Goal: Task Accomplishment & Management: Use online tool/utility

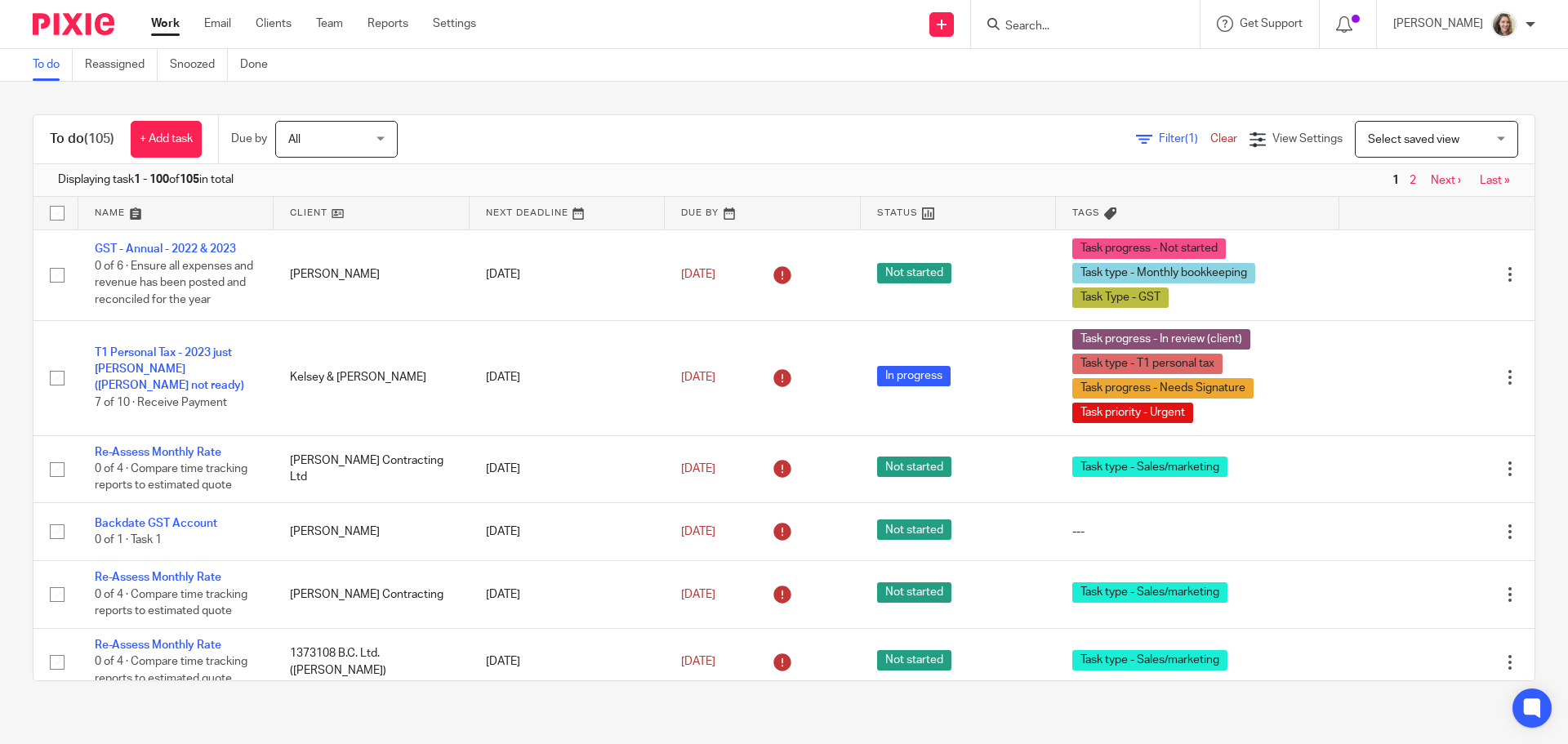
click at [1092, 22] on input "Search" at bounding box center [1077, 27] width 147 height 15
type input "769693417"
click button "submit" at bounding box center [0, 0] width 0 height 0
click at [1429, 144] on span "Select saved view" at bounding box center [1414, 139] width 92 height 11
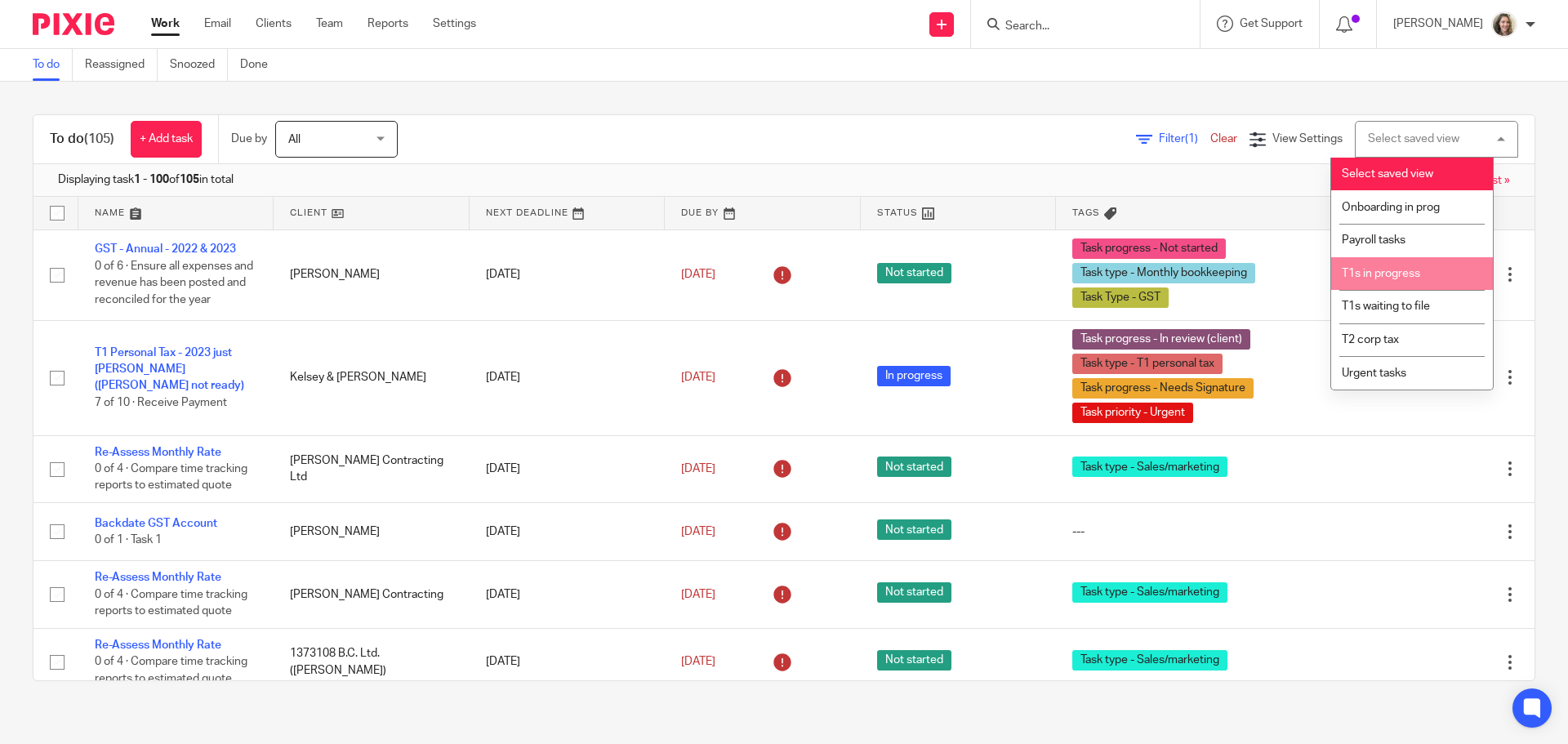
click at [1408, 278] on span "T1s in progress" at bounding box center [1381, 273] width 79 height 11
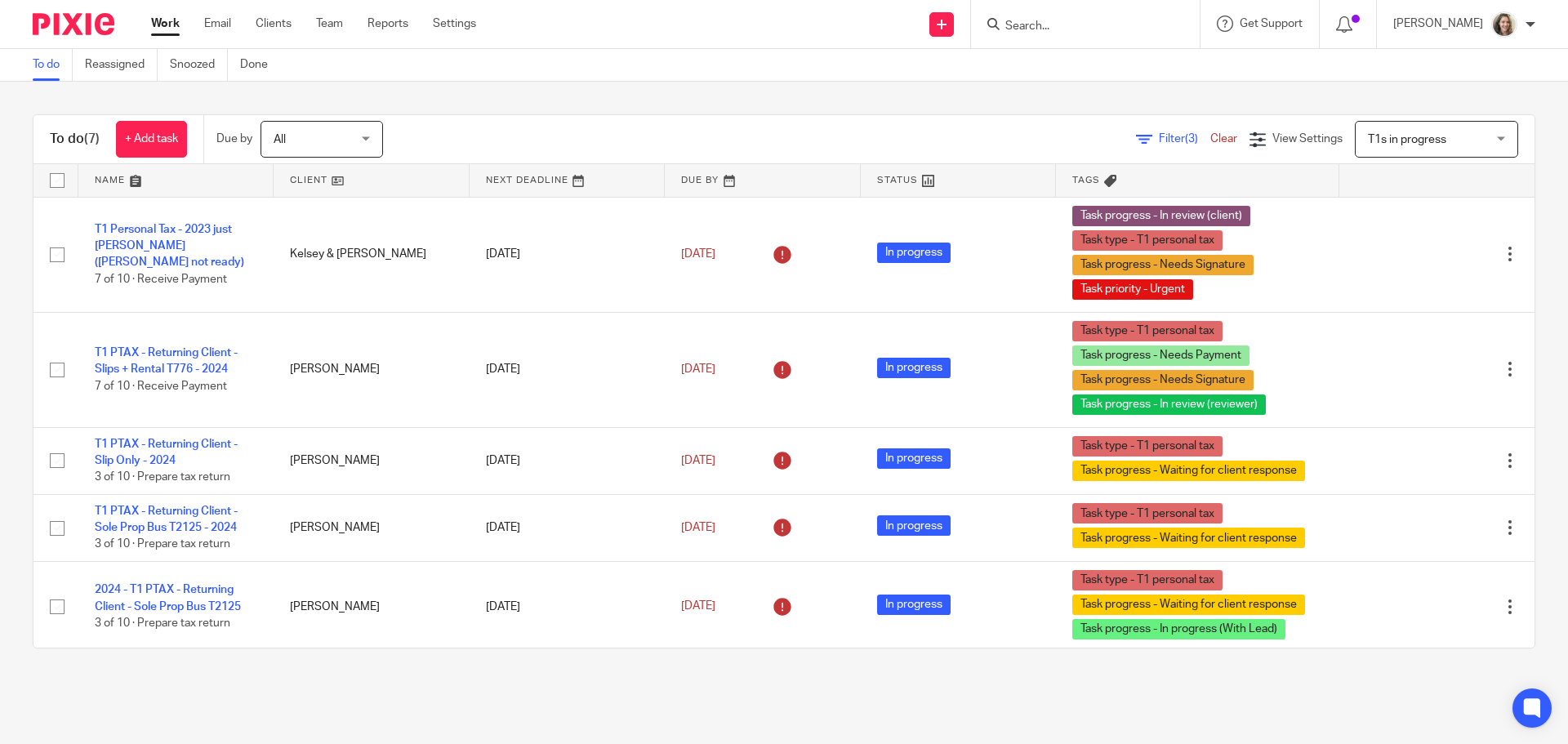
click at [1159, 137] on span "Filter (3)" at bounding box center [1184, 139] width 51 height 11
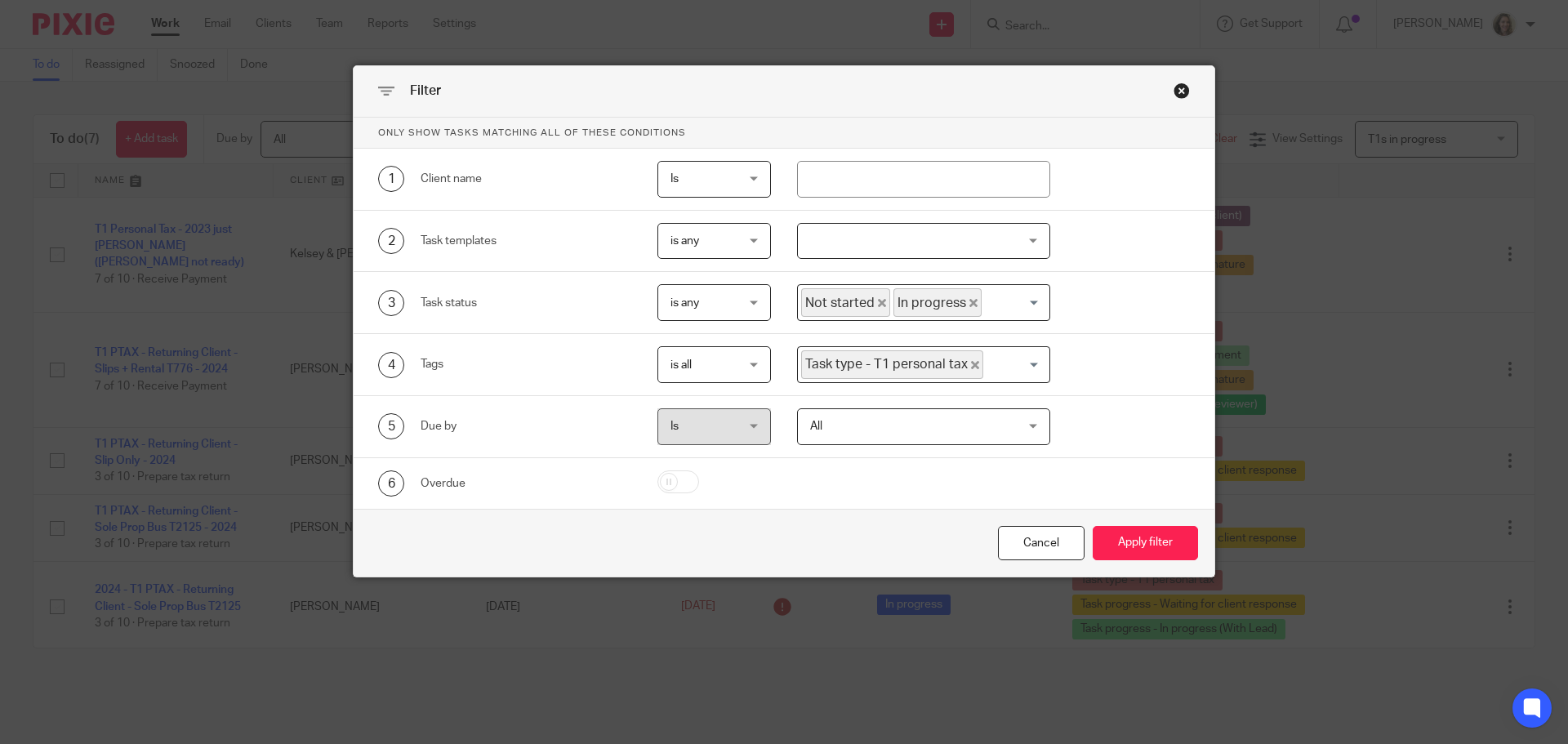
click at [1177, 88] on div "Close this dialog window" at bounding box center [1180, 90] width 16 height 16
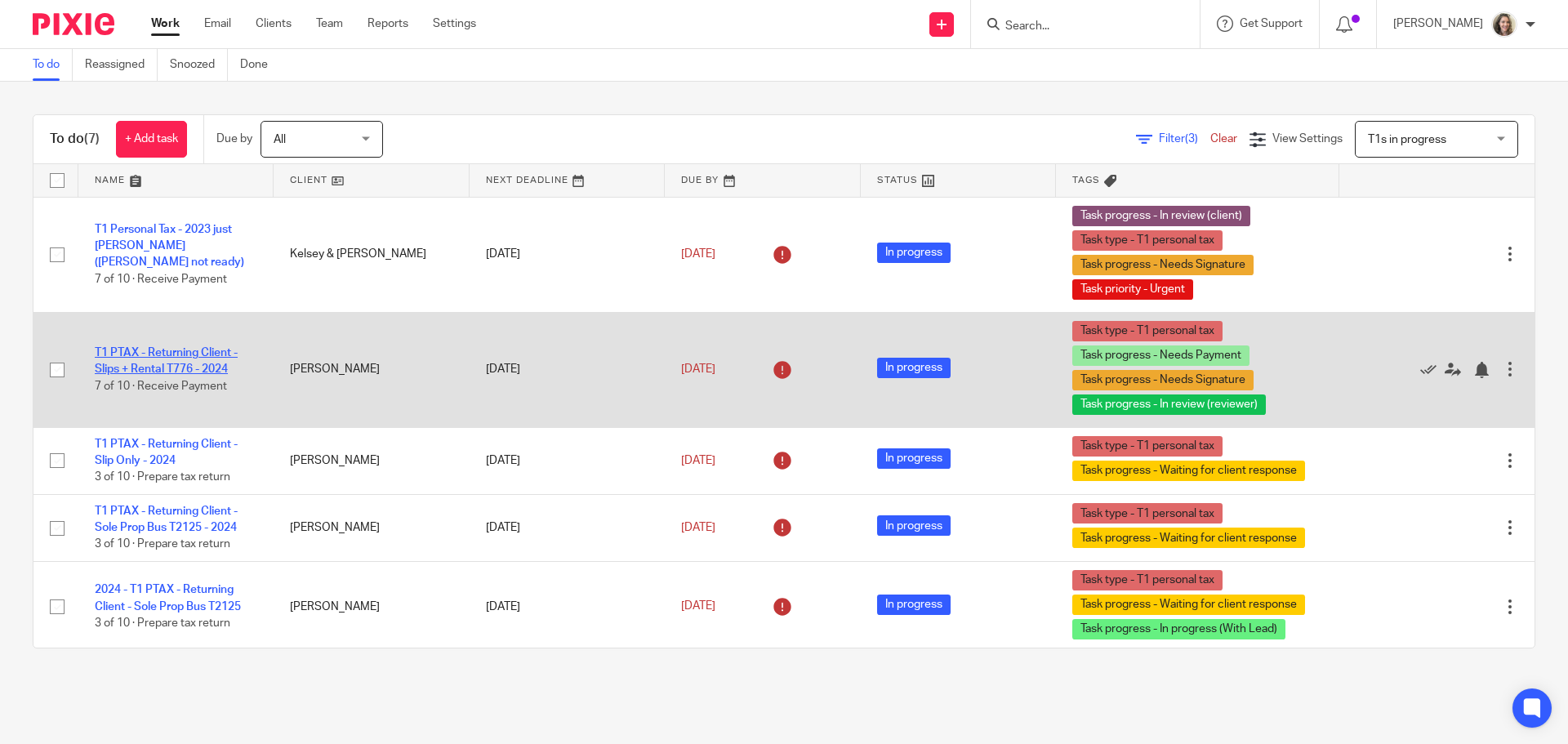
click at [188, 355] on link "T1 PTAX - Returning Client - Slips + Rental T776 - 2024" at bounding box center [166, 361] width 143 height 28
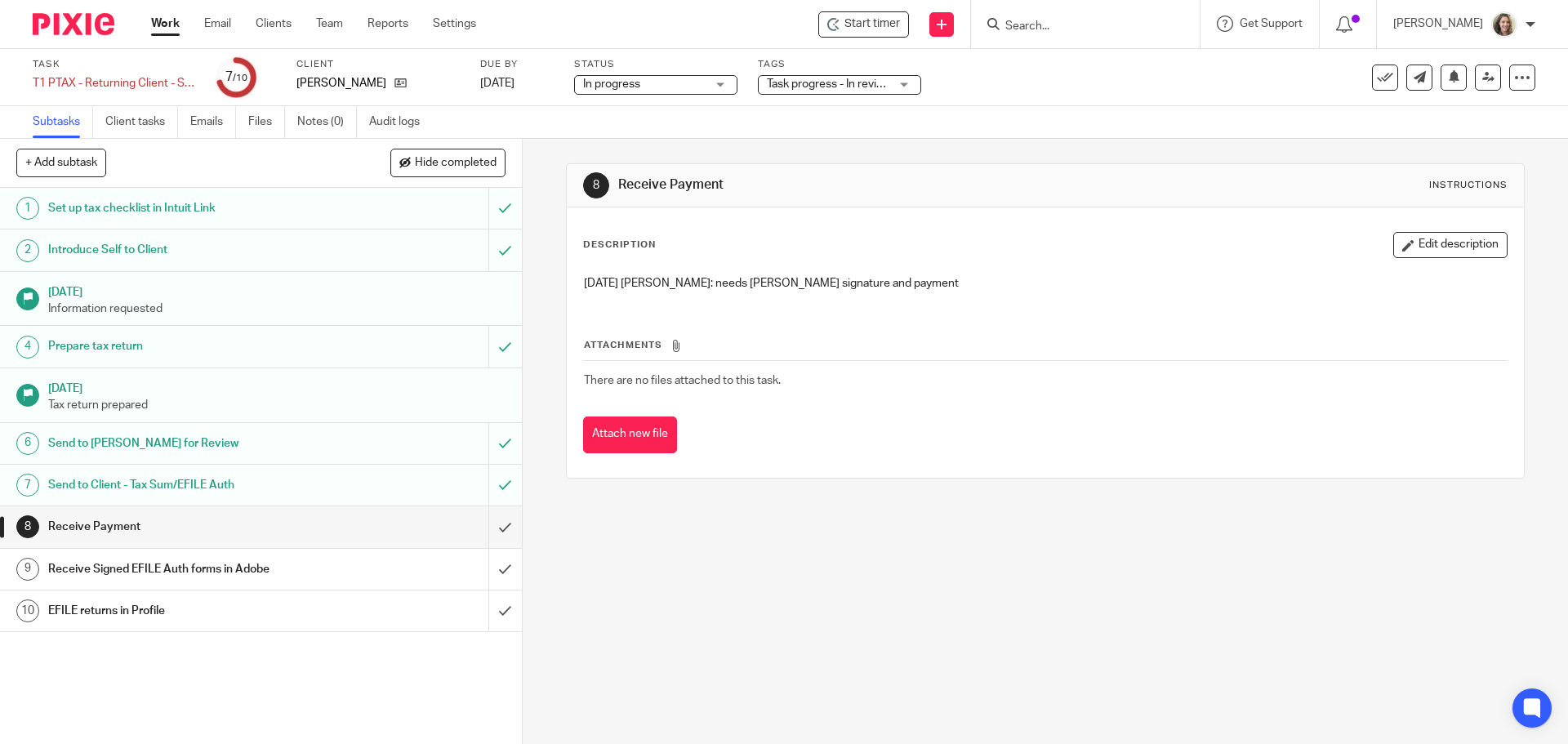
click at [733, 30] on div "Start timer Send new email Create task Add client Request signature Get Support…" at bounding box center [1034, 23] width 1067 height 48
click at [870, 29] on span "Start timer" at bounding box center [872, 24] width 55 height 17
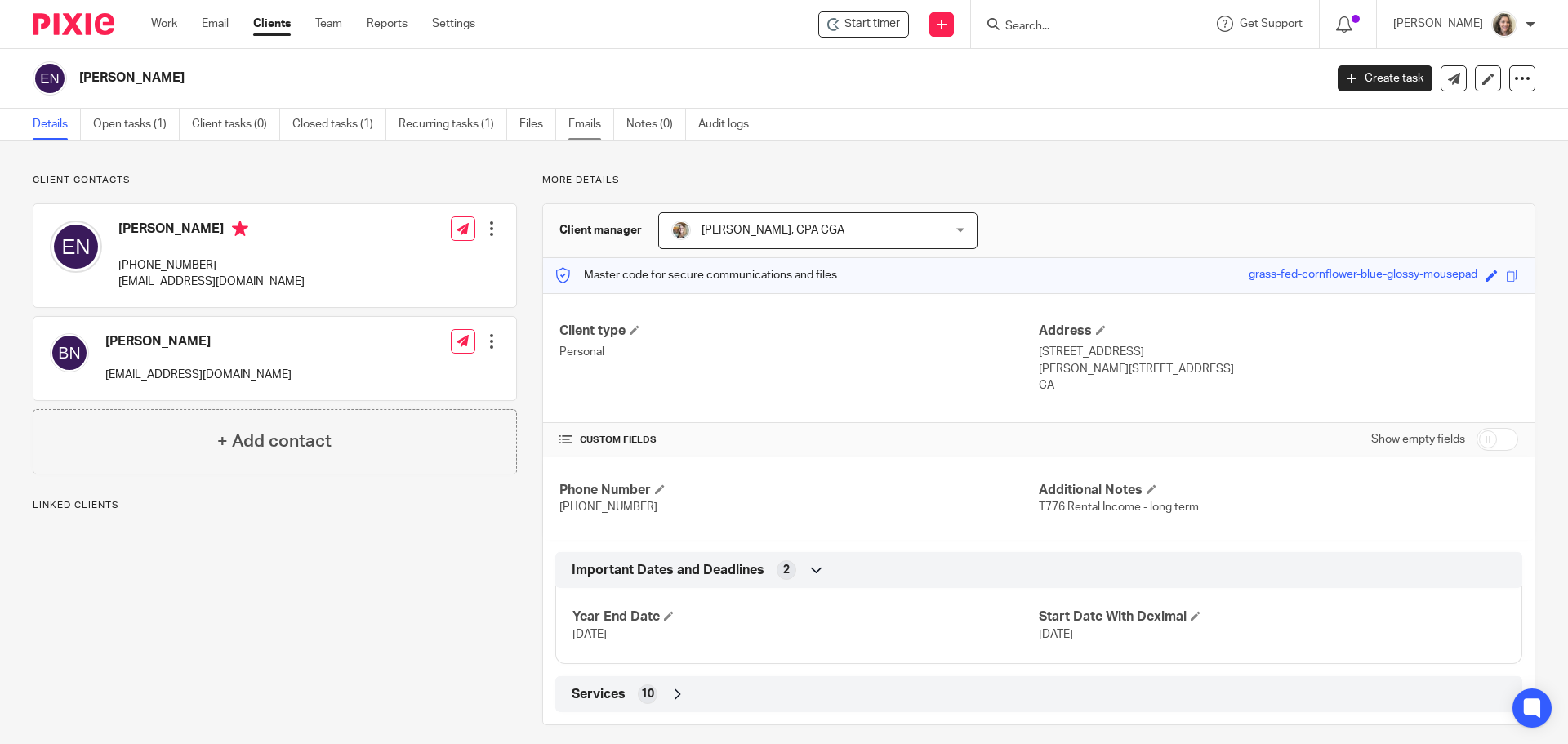
click at [592, 124] on link "Emails" at bounding box center [591, 124] width 46 height 32
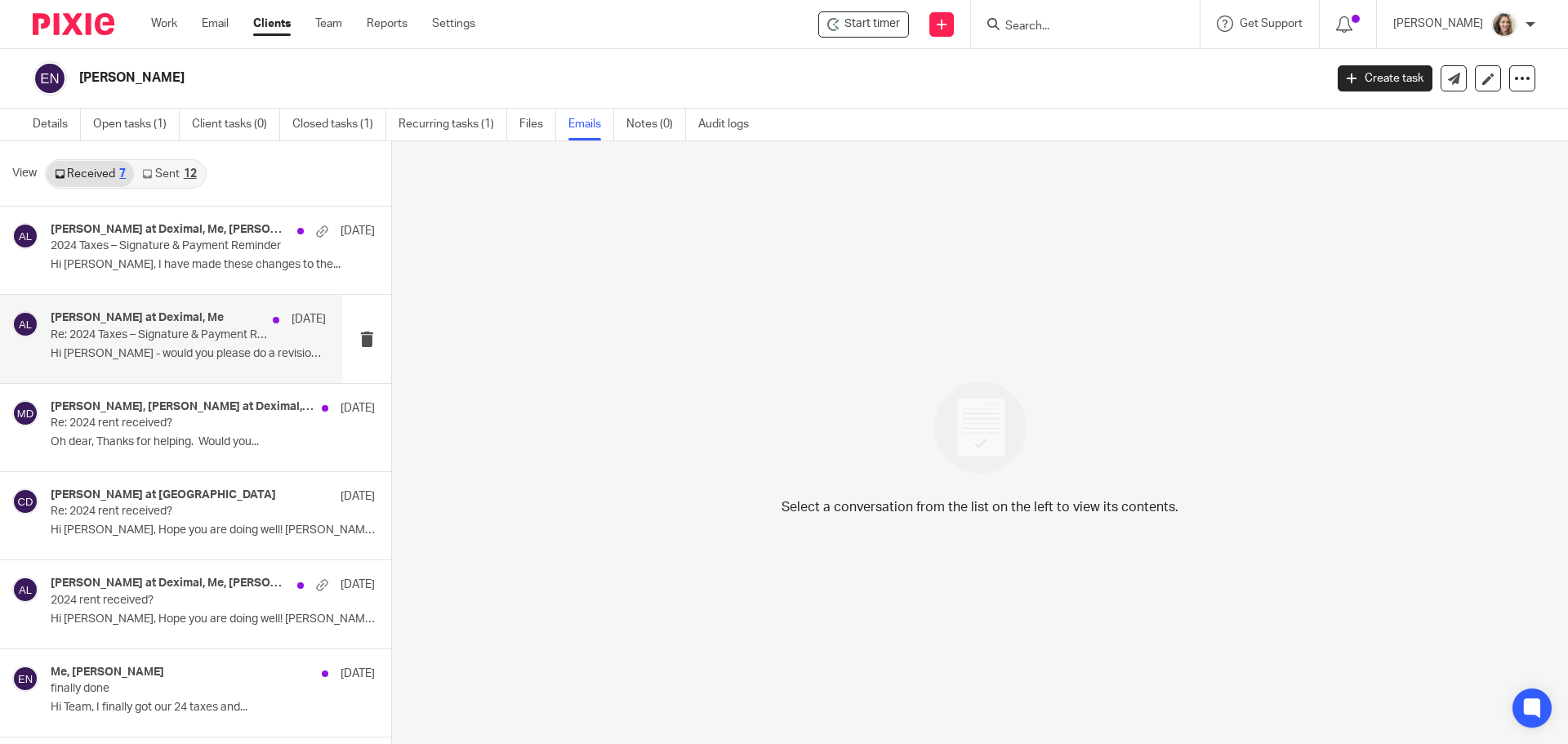
click at [189, 352] on p "Hi Morgan - would you please do a revision on..." at bounding box center [188, 354] width 275 height 14
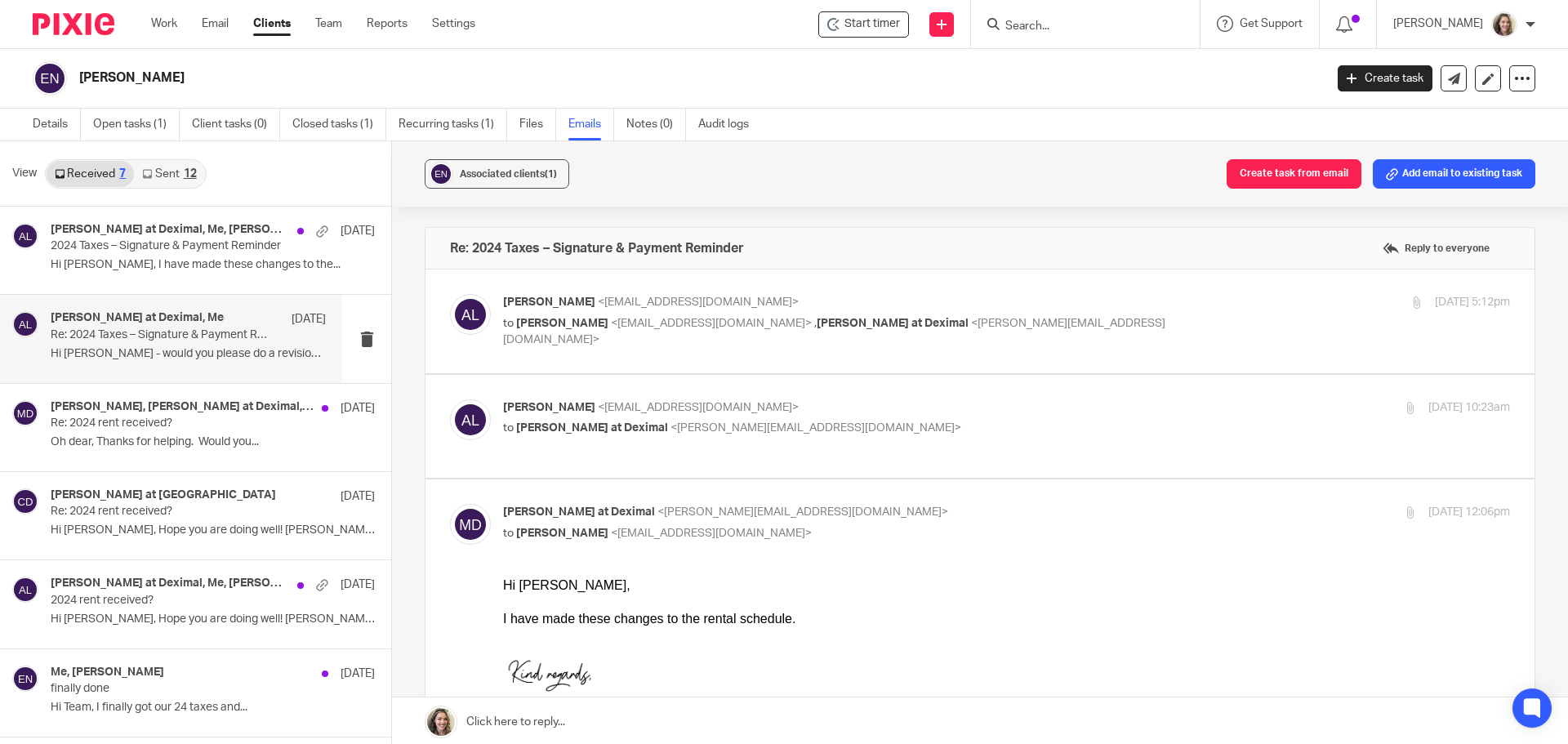
click at [815, 407] on p "Alicia Loewen <info@deximal.ca>" at bounding box center [838, 408] width 671 height 17
checkbox input "true"
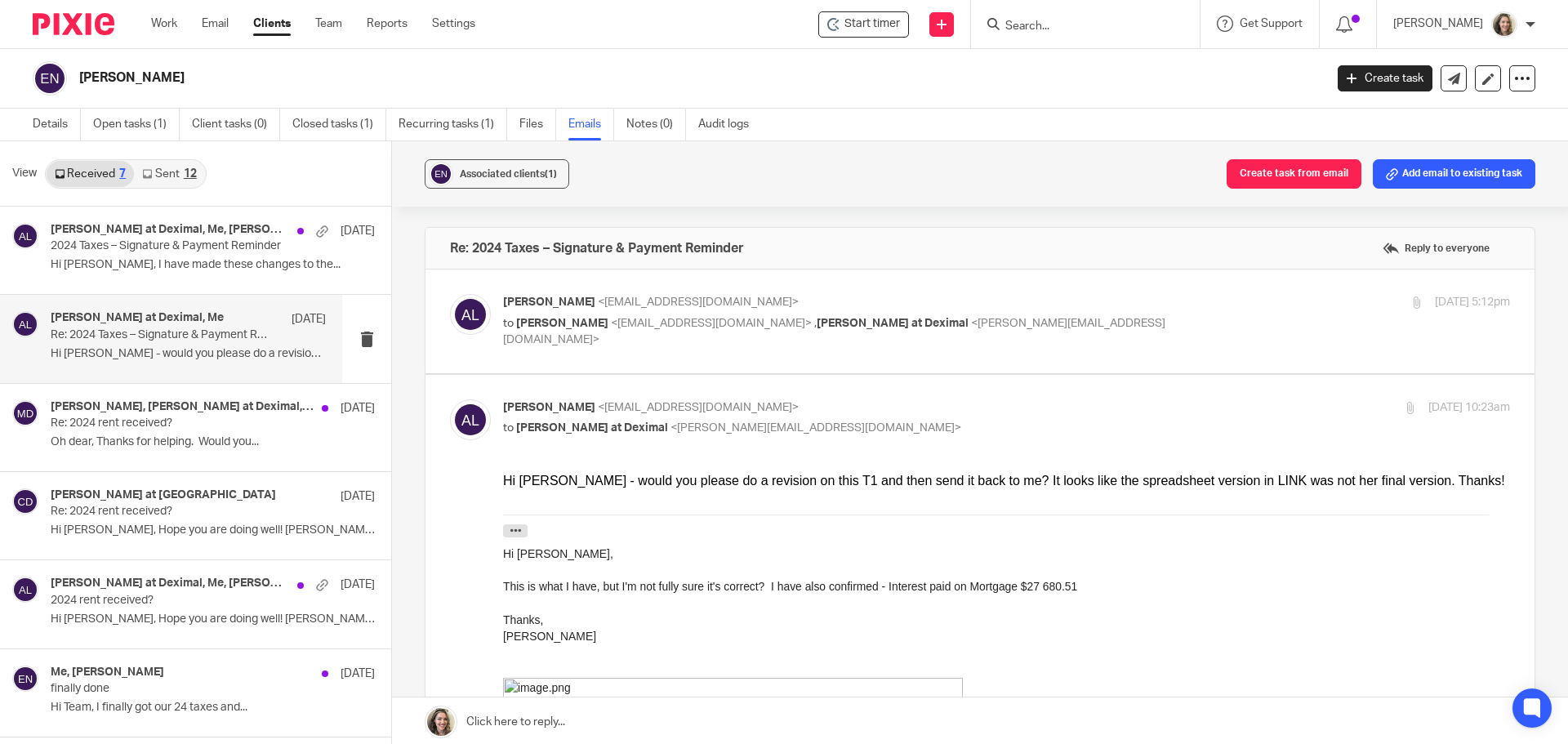
click at [1038, 341] on div "Alicia Loewen <info@deximal.ca> to Elise Nowak <beenthouse@gmail.com> , Morgan …" at bounding box center [980, 321] width 1060 height 54
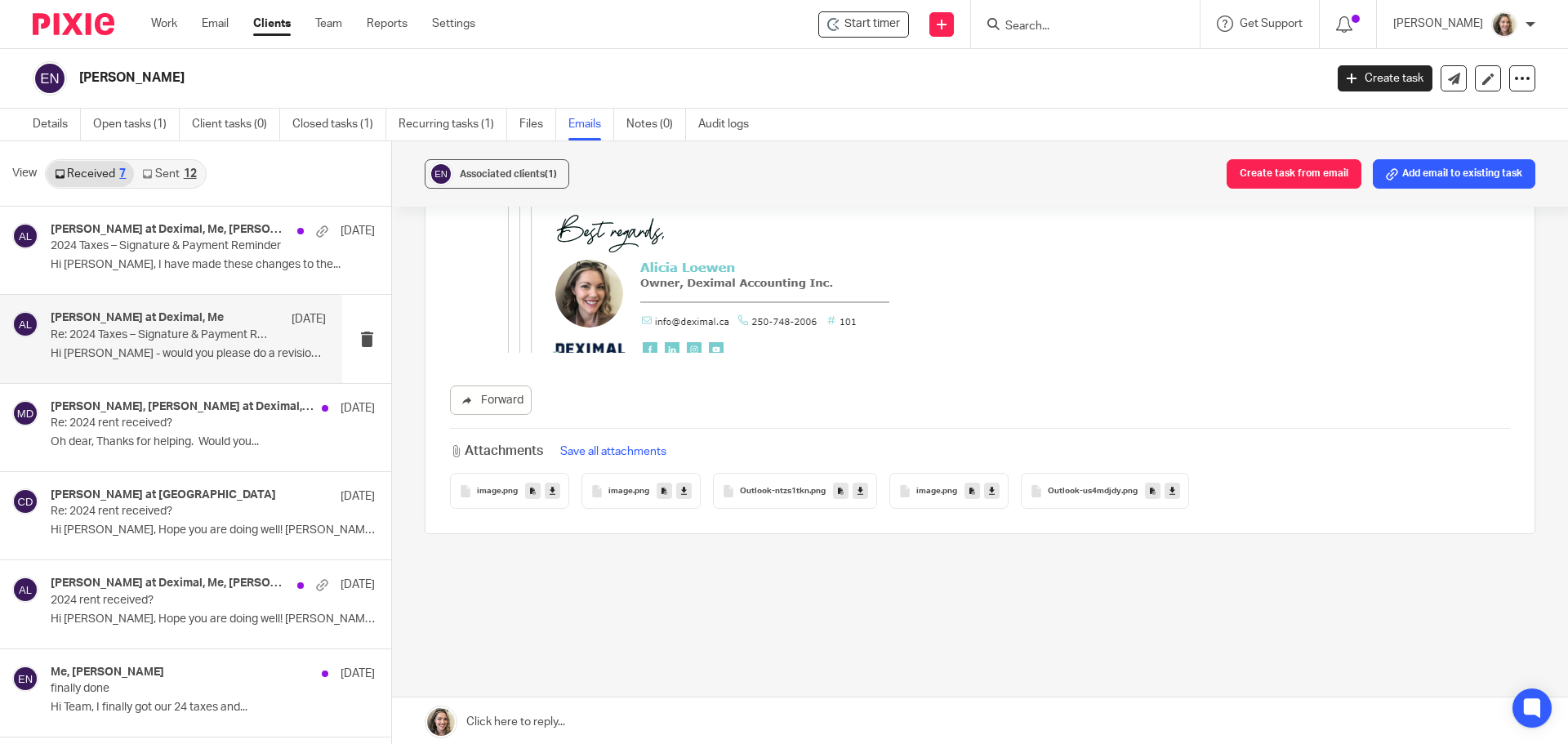
scroll to position [3, 0]
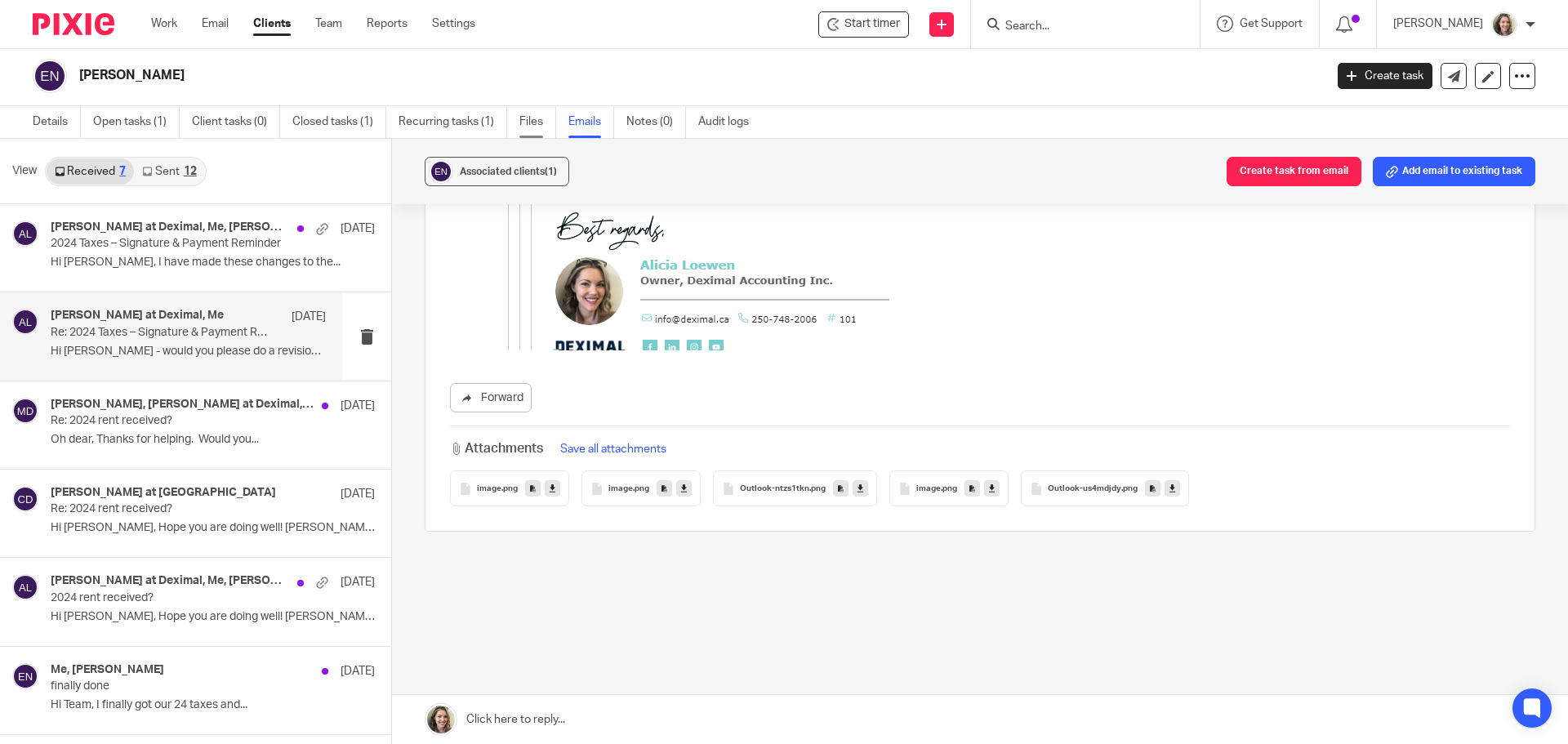
click at [534, 119] on link "Files" at bounding box center [537, 122] width 37 height 32
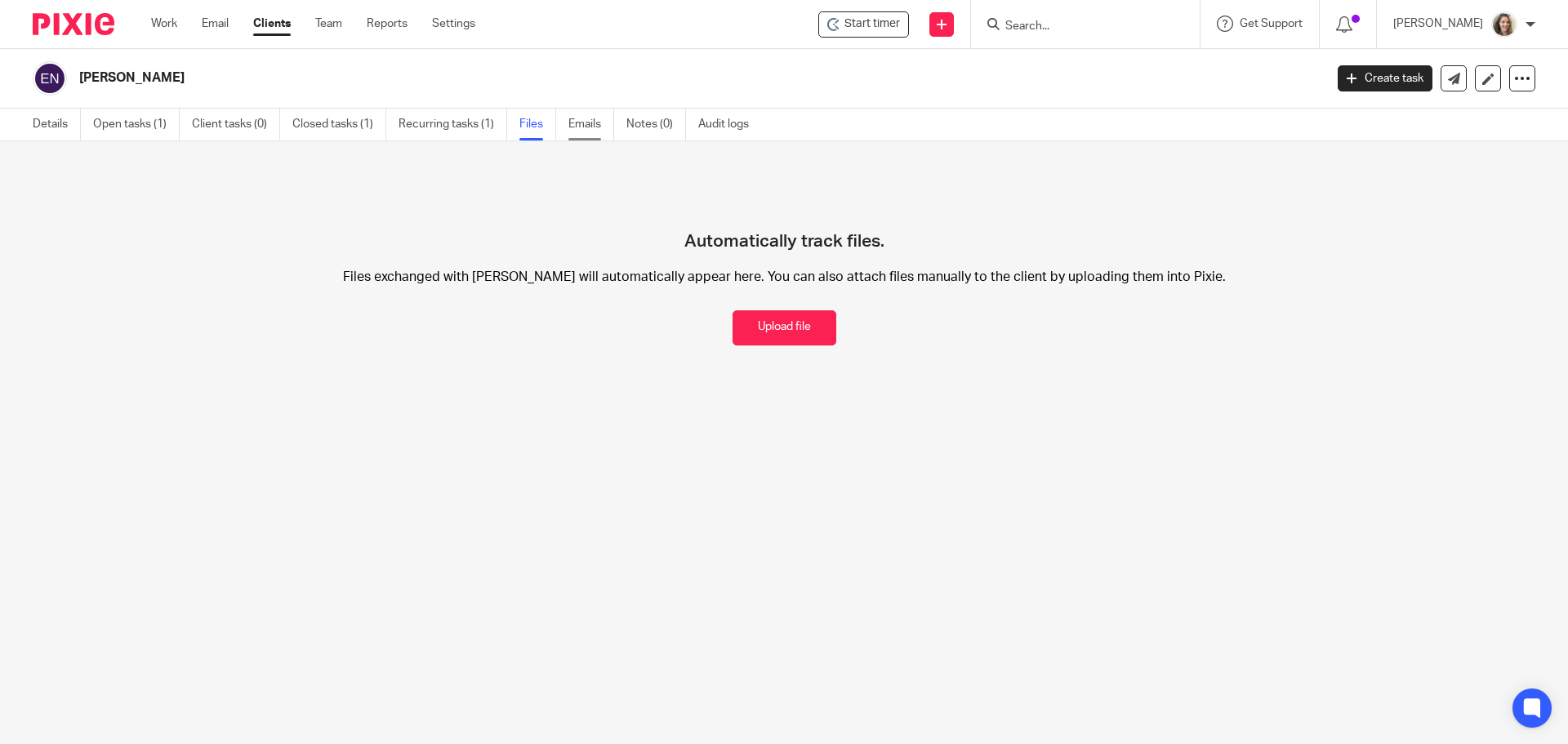
click at [583, 130] on link "Emails" at bounding box center [591, 124] width 46 height 32
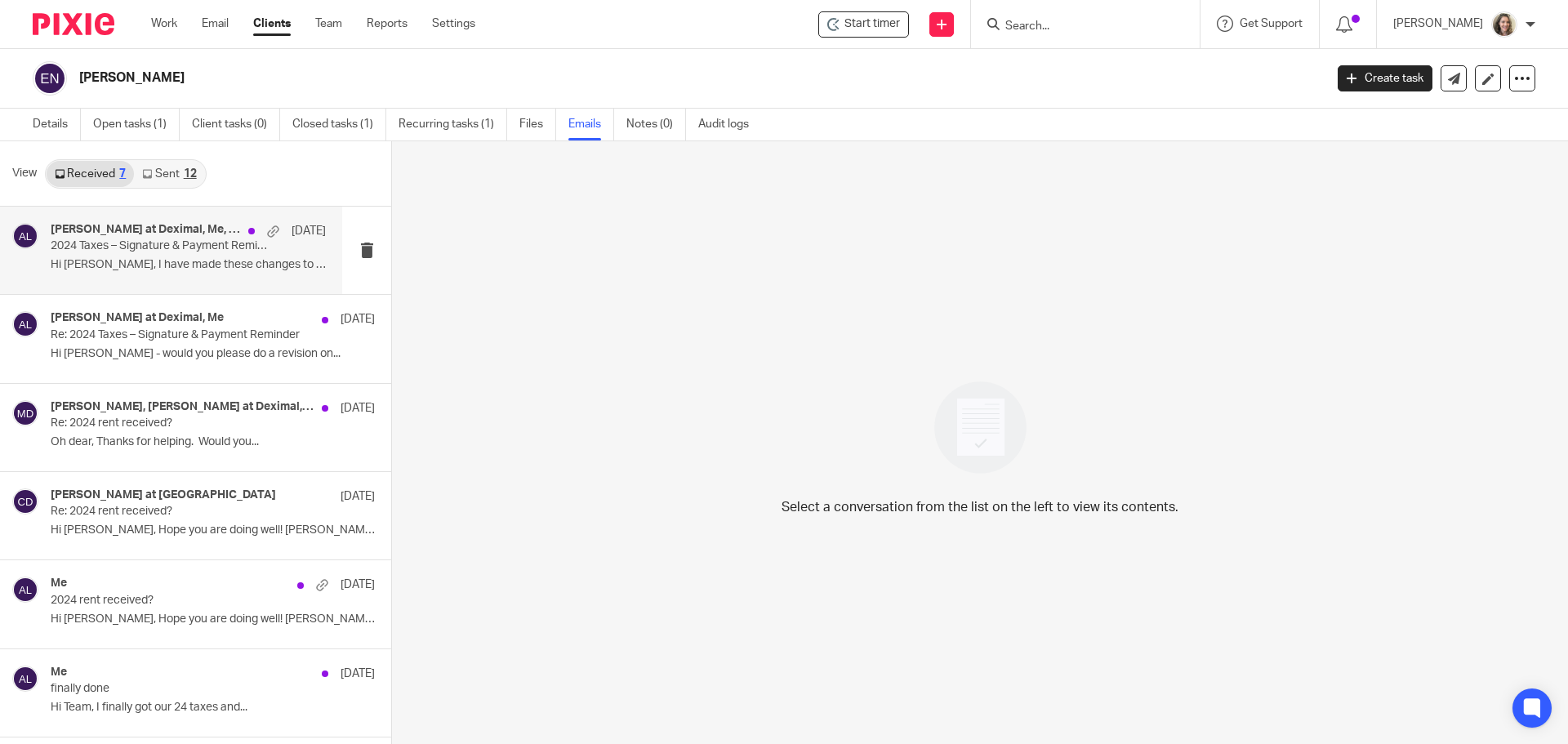
click at [199, 240] on p "2024 Taxes – Signature & Payment Reminder" at bounding box center [160, 246] width 220 height 14
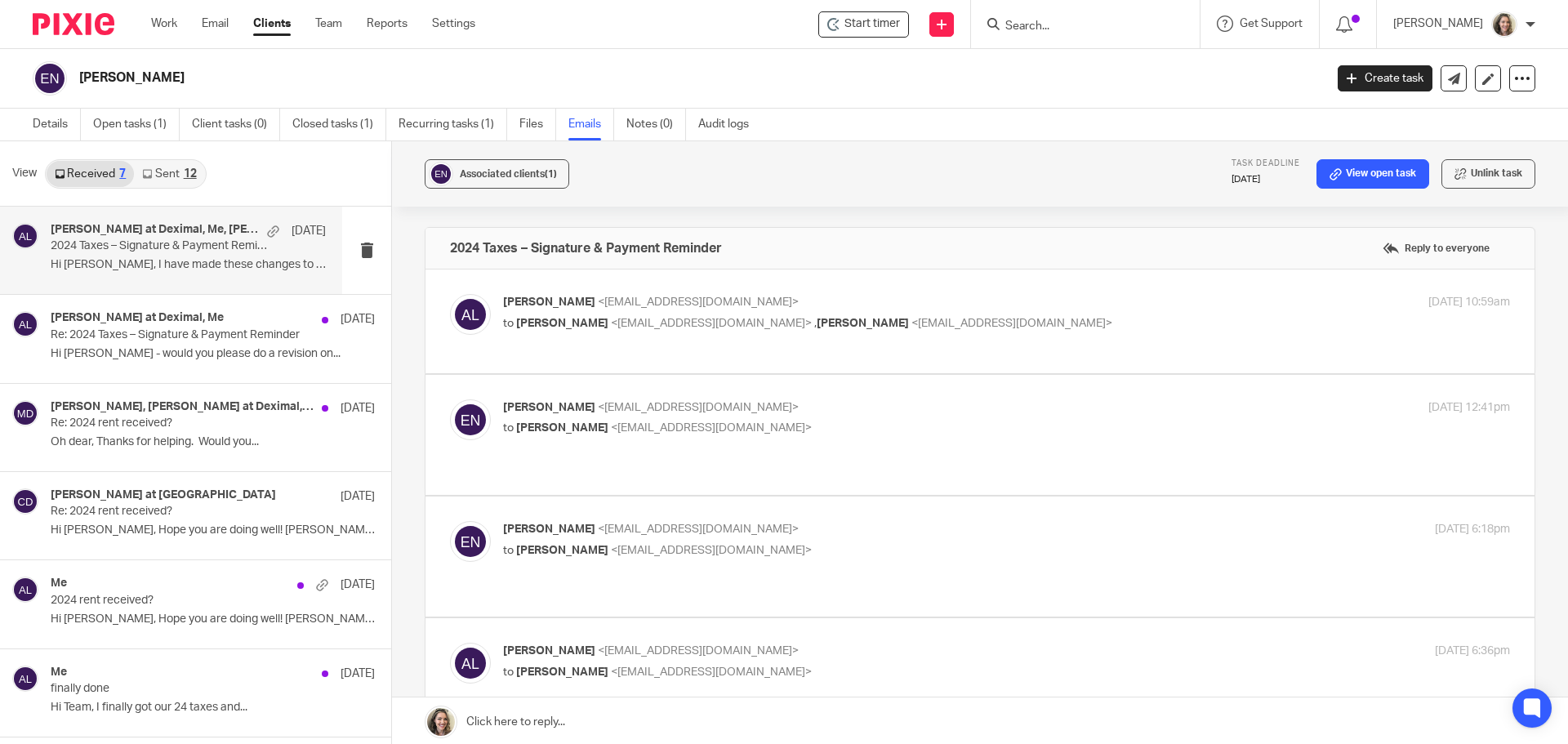
click at [1008, 319] on p "to Elise Nowak <beenthouse@gmail.com> , Bradley Nowak <neatguy@telus.net>" at bounding box center [838, 324] width 671 height 17
checkbox input "true"
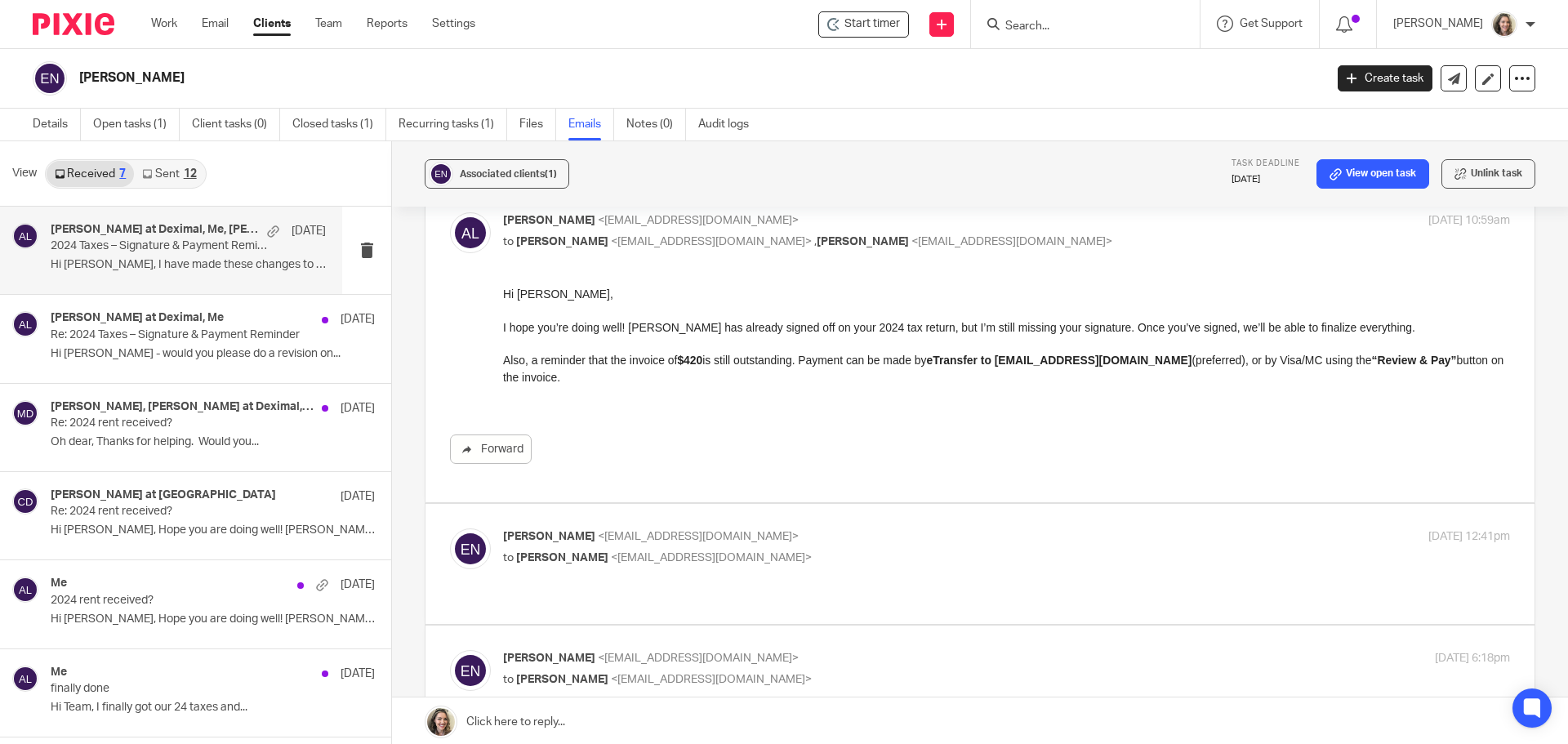
scroll to position [163, 0]
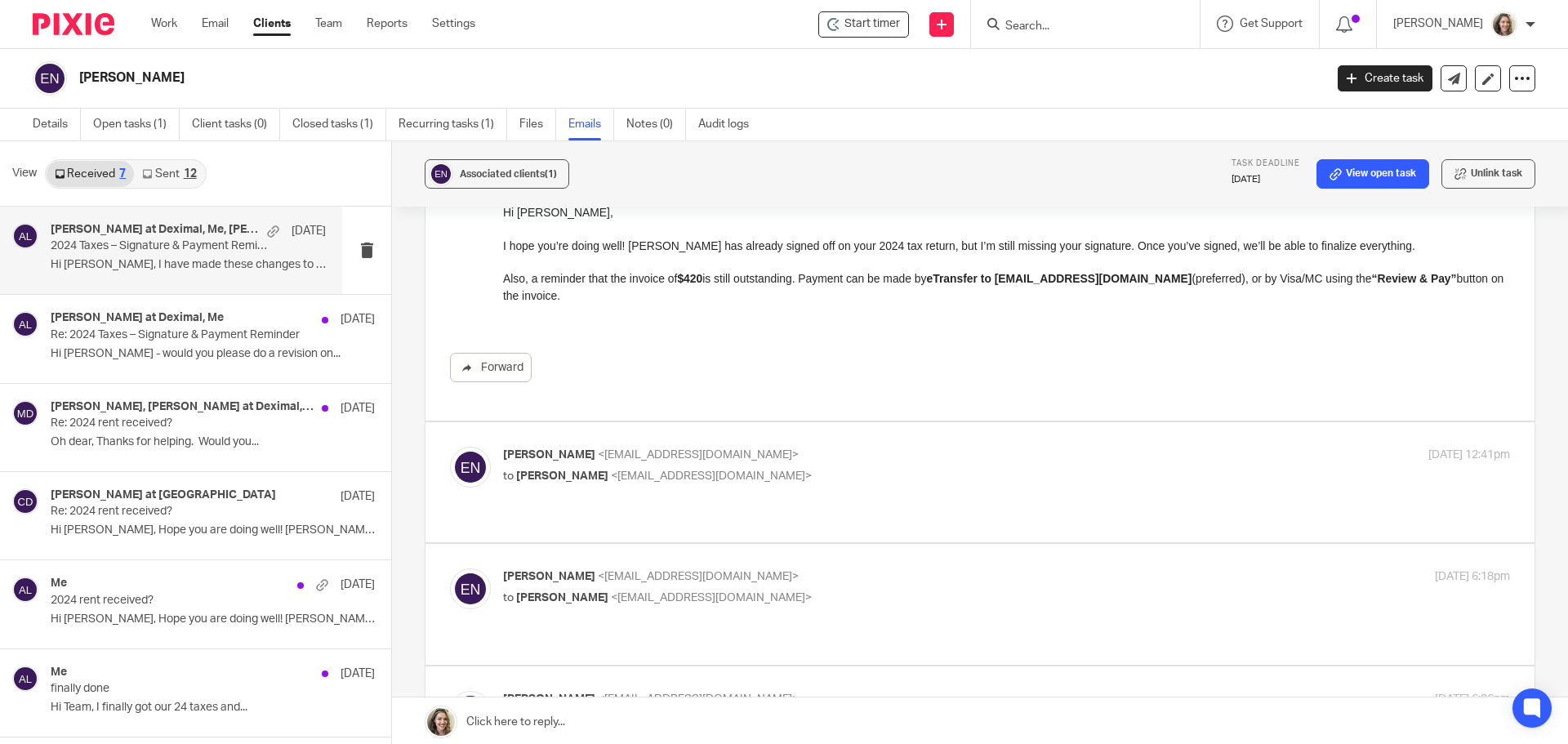
click at [918, 448] on p "Elise Nowak <beenthouse@gmail.com>" at bounding box center [838, 455] width 671 height 17
checkbox input "true"
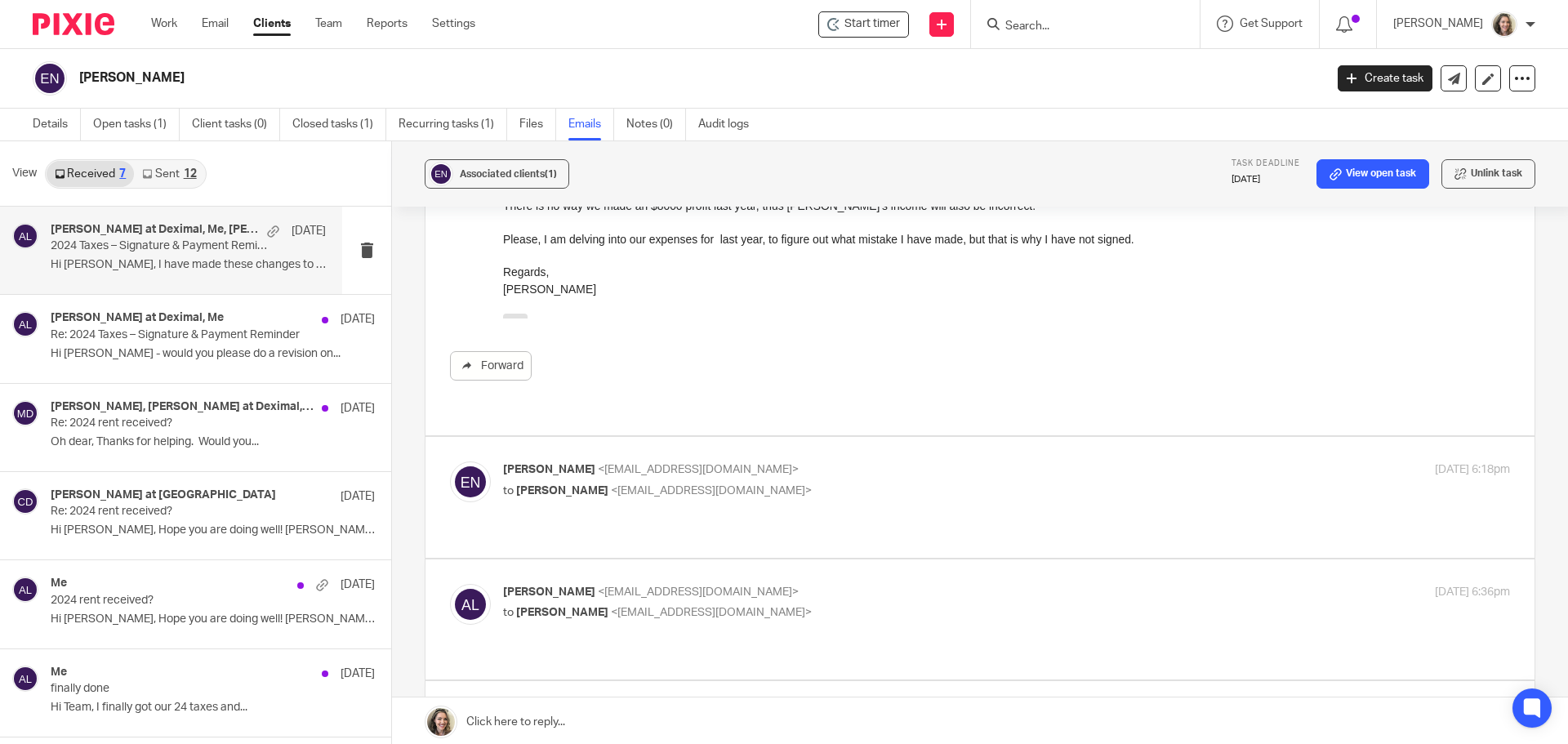
scroll to position [572, 0]
click at [857, 458] on p "Elise Nowak <beenthouse@gmail.com>" at bounding box center [838, 466] width 671 height 17
checkbox input "true"
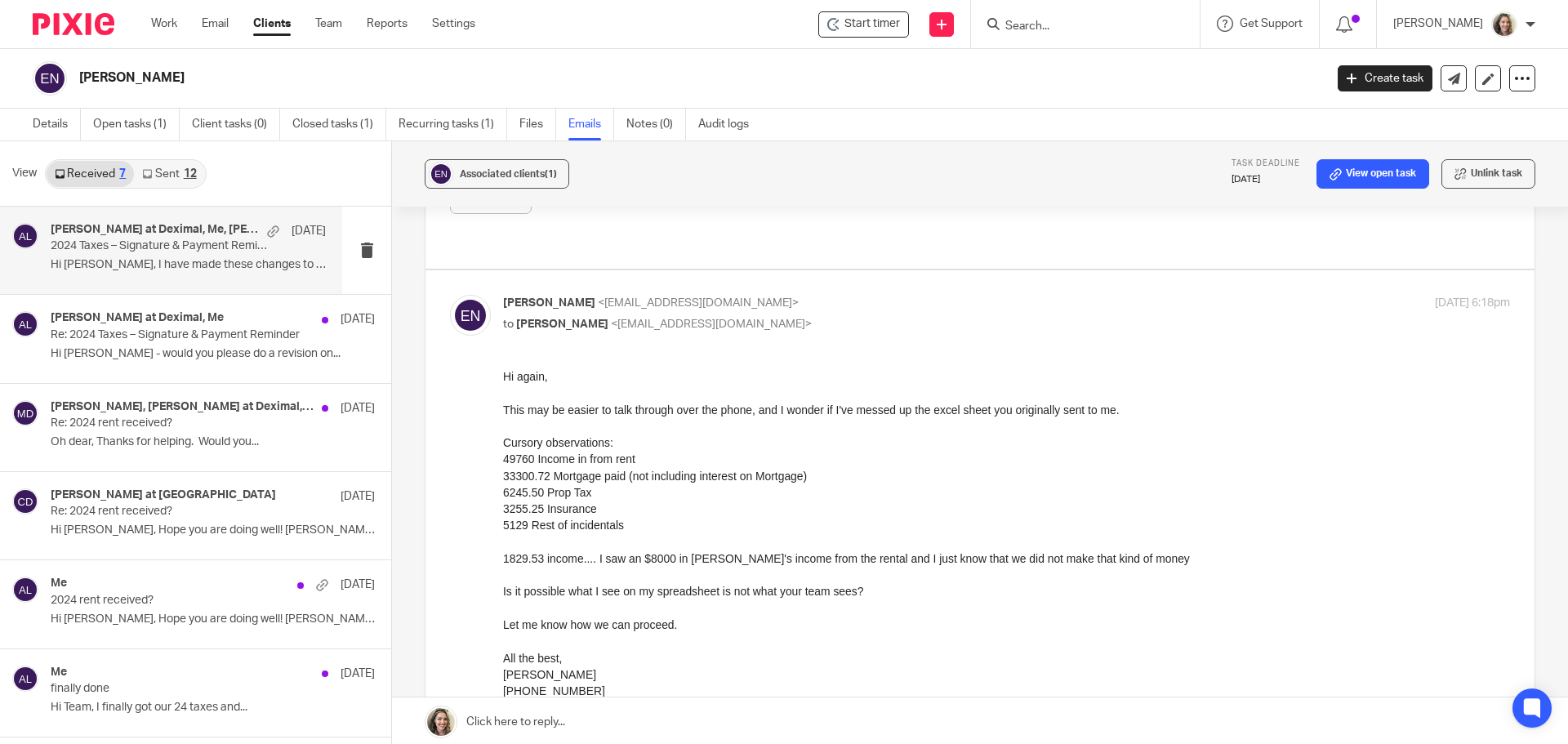
scroll to position [816, 0]
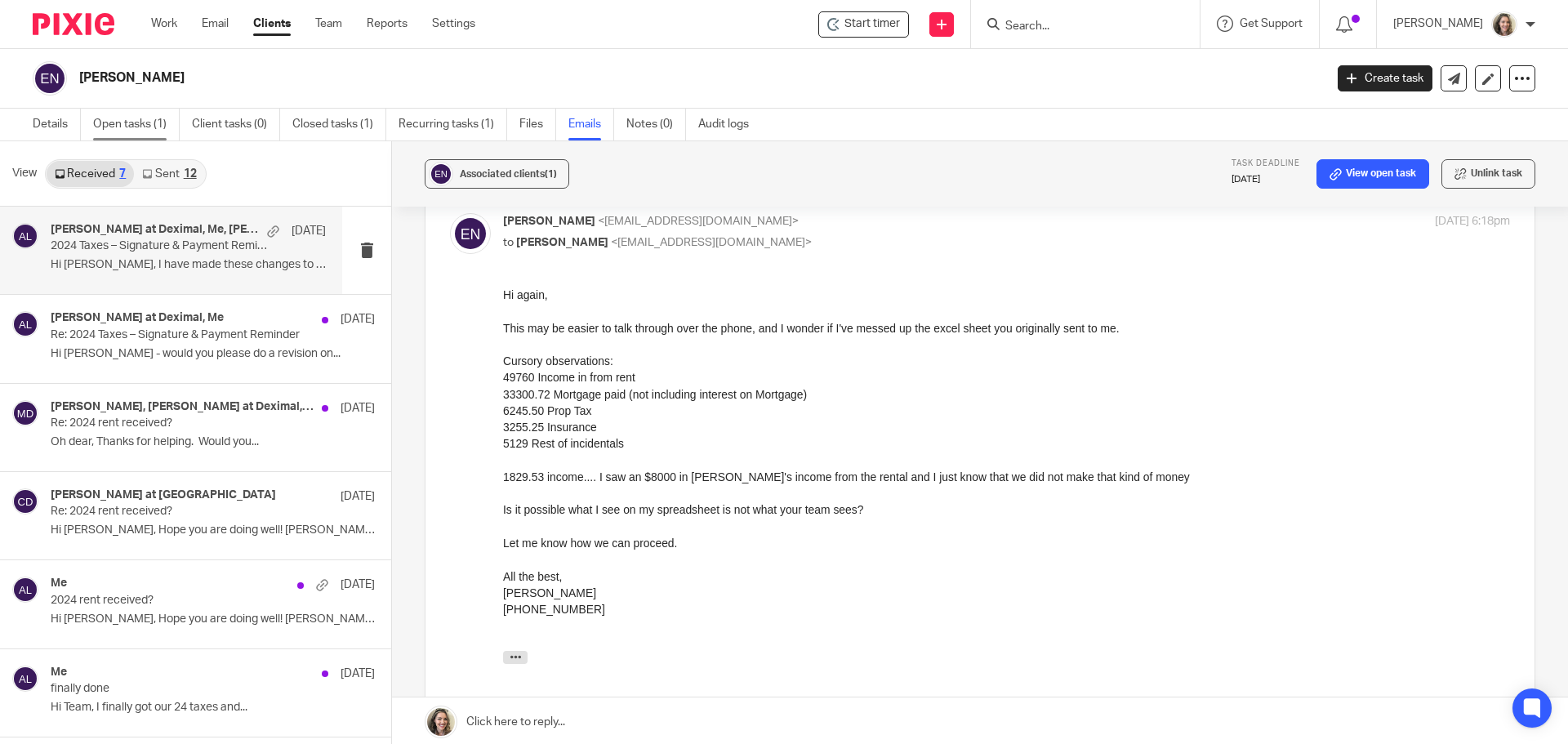
click at [127, 132] on link "Open tasks (1)" at bounding box center [136, 124] width 86 height 32
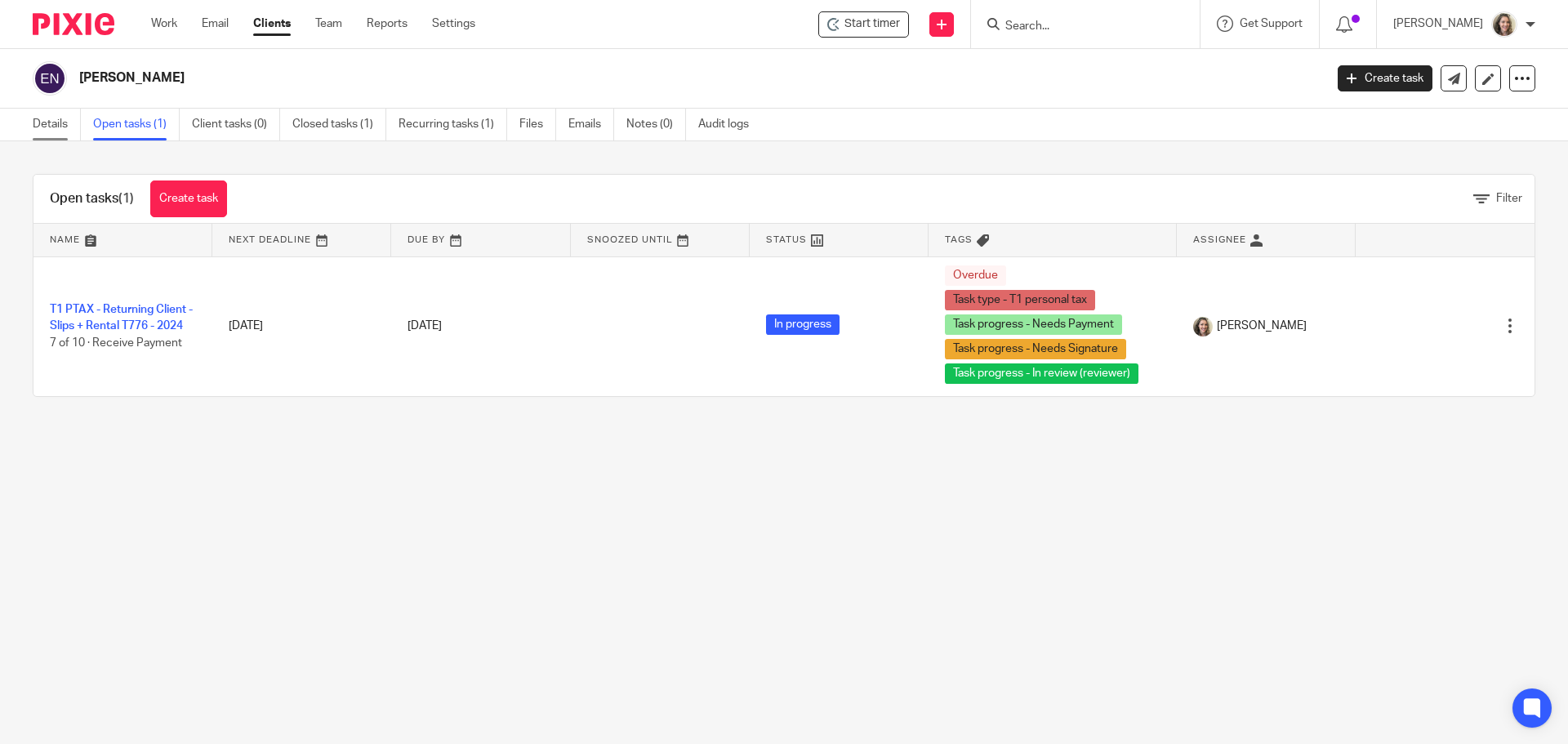
click at [63, 124] on link "Details" at bounding box center [56, 124] width 48 height 32
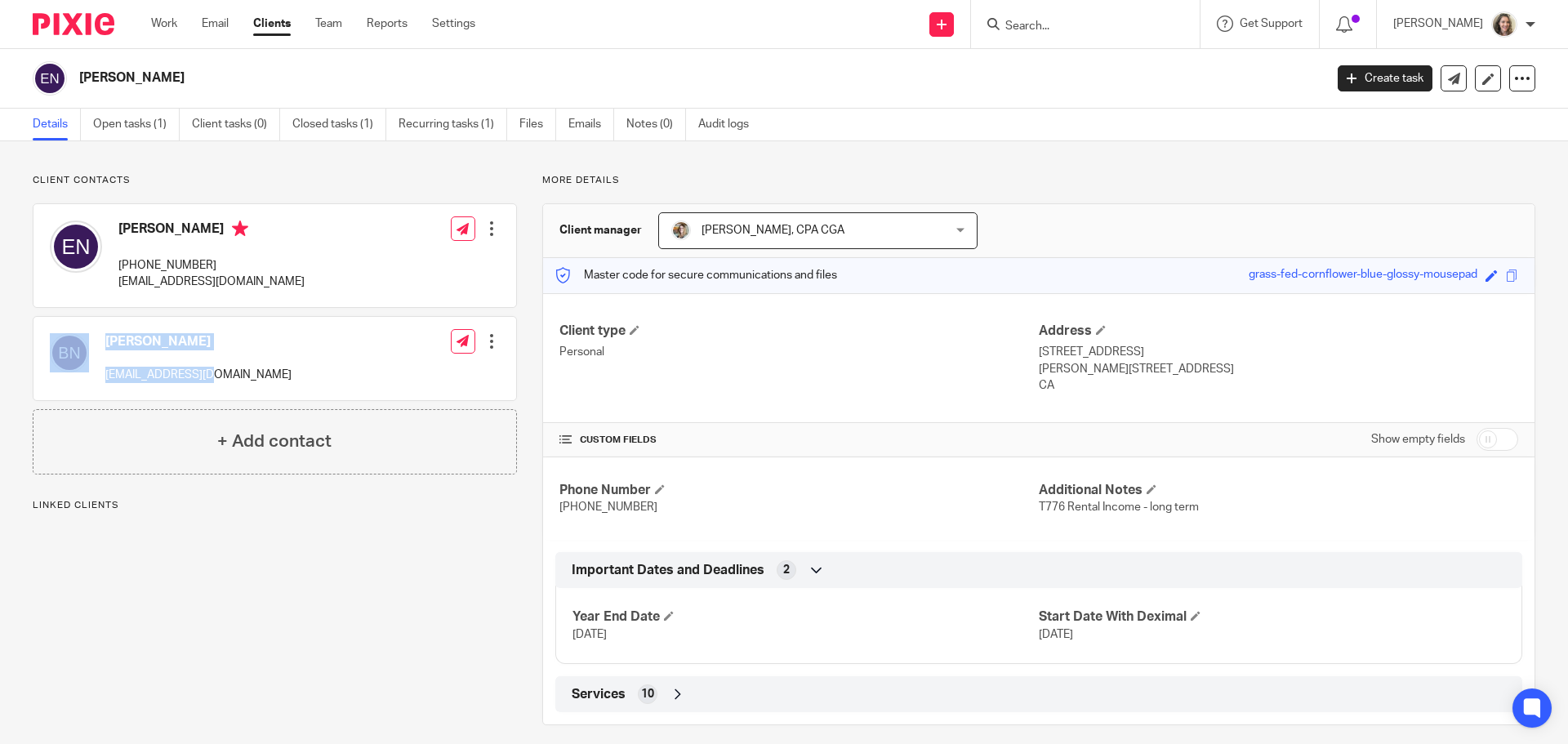
drag, startPoint x: 198, startPoint y: 373, endPoint x: 93, endPoint y: 386, distance: 105.8
click at [93, 386] on div "[PERSON_NAME] [EMAIL_ADDRESS][DOMAIN_NAME] Edit contact Create client from cont…" at bounding box center [274, 357] width 482 height 83
drag, startPoint x: 187, startPoint y: 368, endPoint x: 199, endPoint y: 368, distance: 12.0
click at [188, 368] on p "[EMAIL_ADDRESS][DOMAIN_NAME]" at bounding box center [198, 374] width 186 height 16
click at [232, 376] on div "[PERSON_NAME] [EMAIL_ADDRESS][DOMAIN_NAME] Edit contact Create client from cont…" at bounding box center [274, 357] width 482 height 83
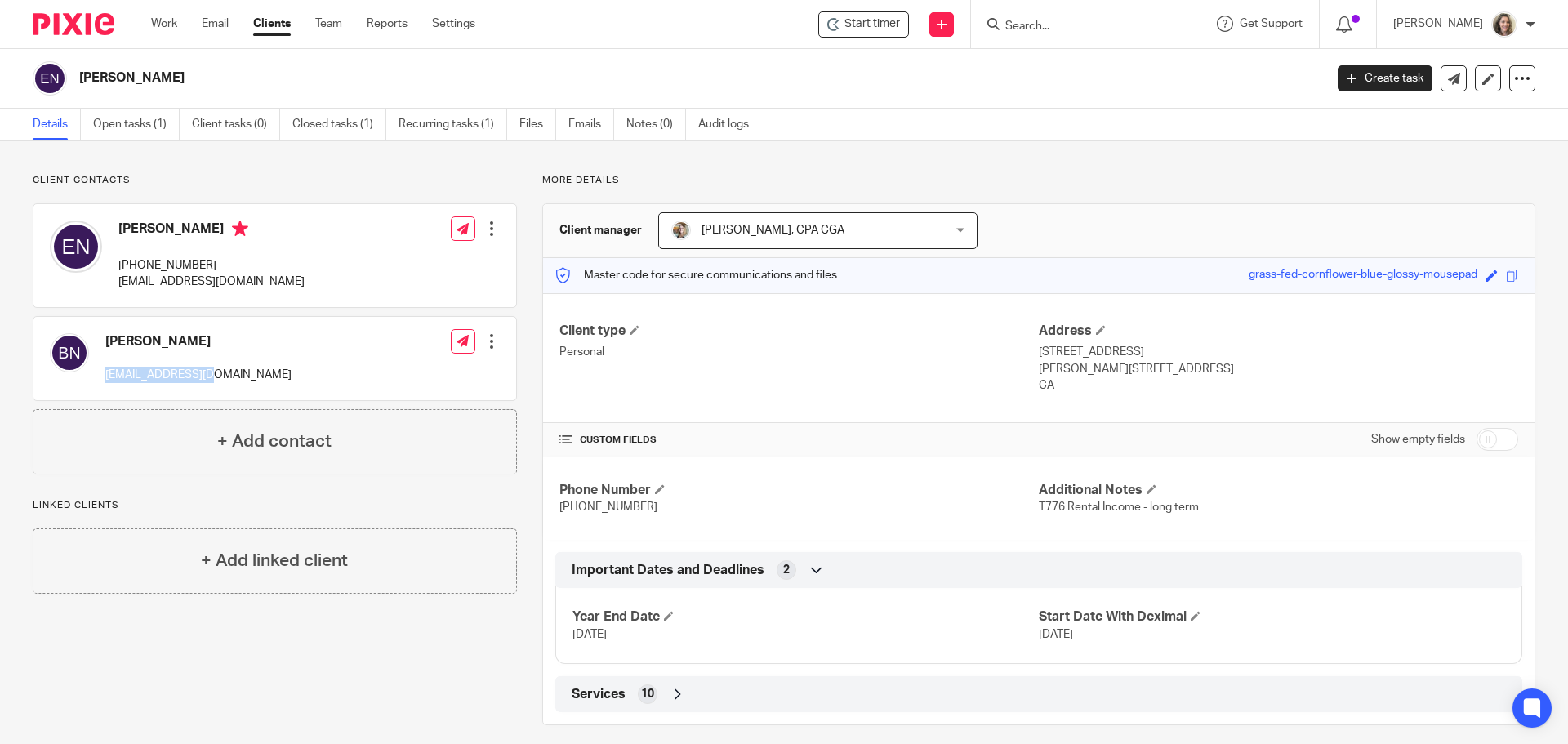
drag, startPoint x: 211, startPoint y: 373, endPoint x: 103, endPoint y: 383, distance: 108.5
click at [103, 383] on div "[PERSON_NAME] [EMAIL_ADDRESS][DOMAIN_NAME] Edit contact Create client from cont…" at bounding box center [274, 357] width 482 height 83
copy p "[EMAIL_ADDRESS][DOMAIN_NAME]"
